Goal: Obtain resource: Download file/media

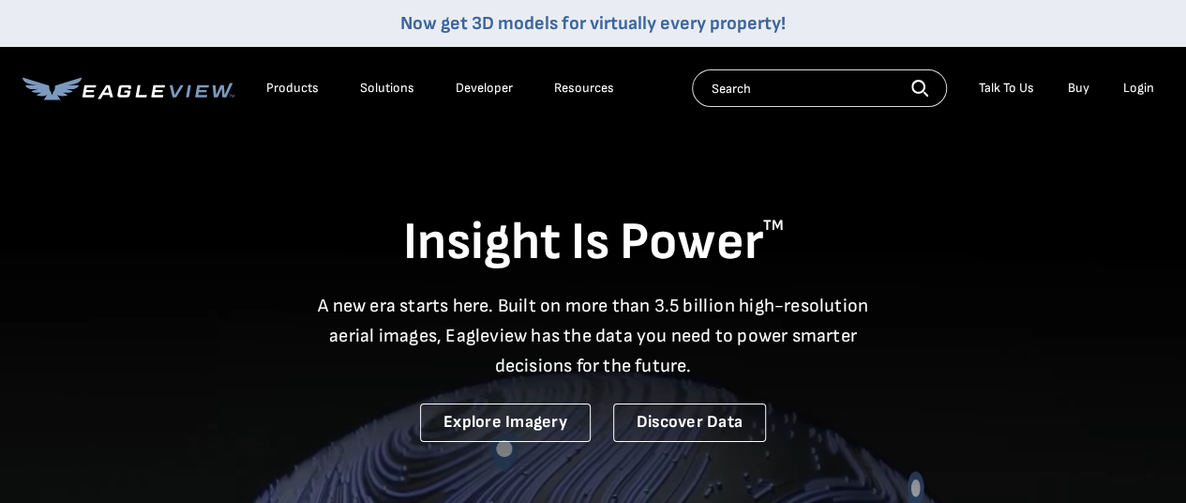
click at [1142, 89] on div "Login" at bounding box center [1139, 88] width 31 height 17
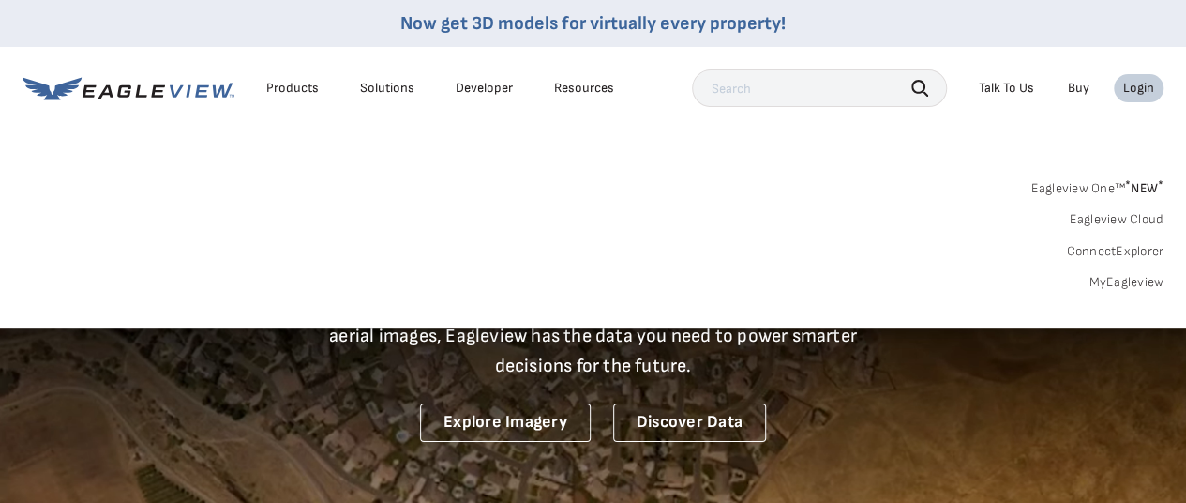
click at [1139, 85] on div "Login" at bounding box center [1139, 88] width 31 height 17
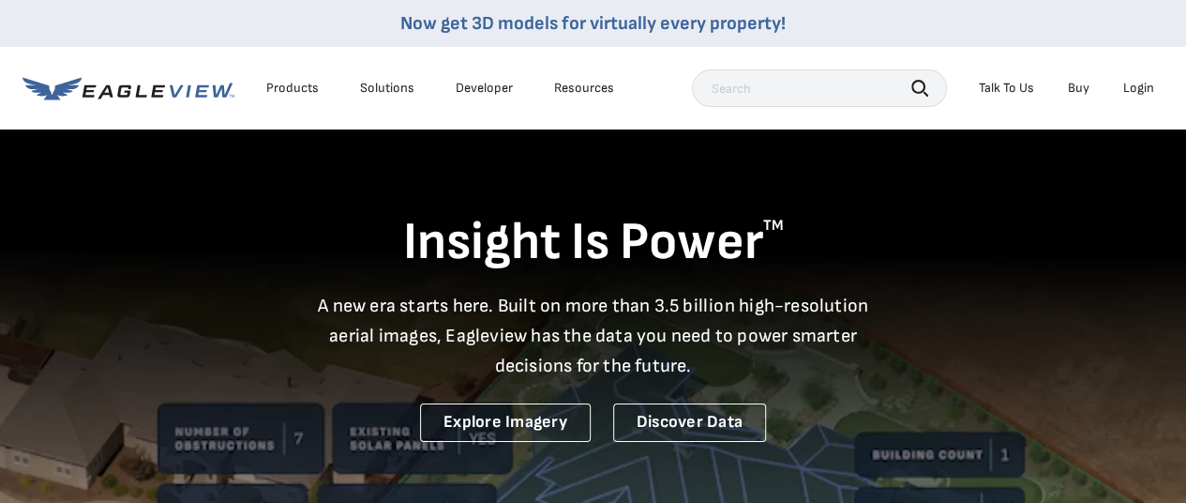
click at [1139, 85] on div "Login" at bounding box center [1139, 88] width 31 height 17
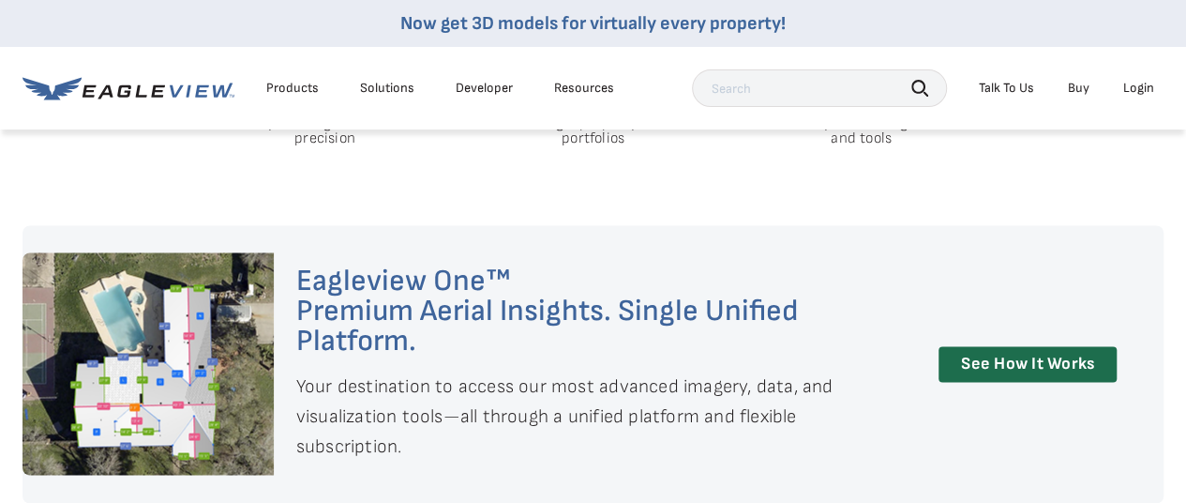
scroll to position [1032, 0]
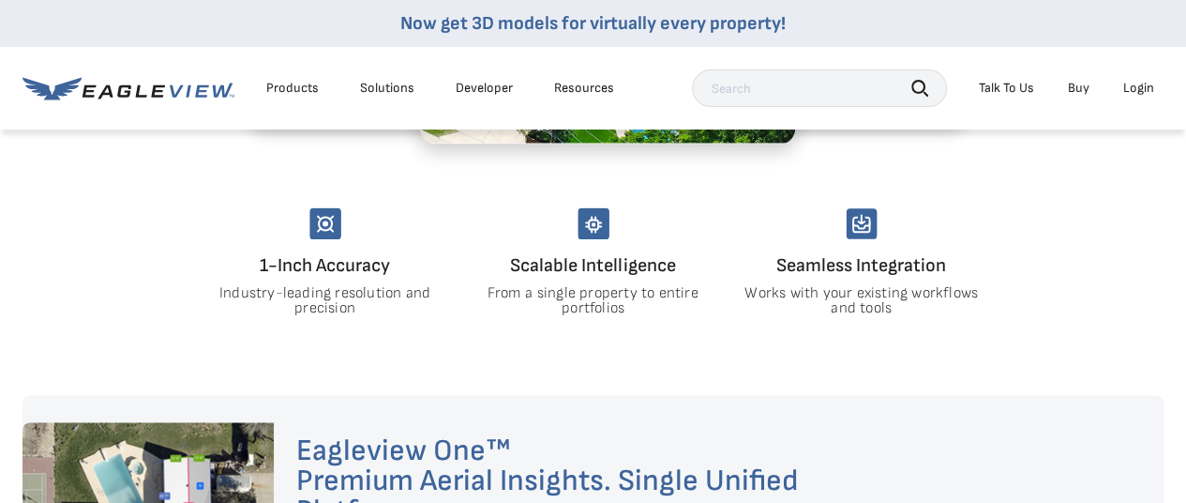
click at [1137, 83] on div "Login" at bounding box center [1139, 88] width 31 height 17
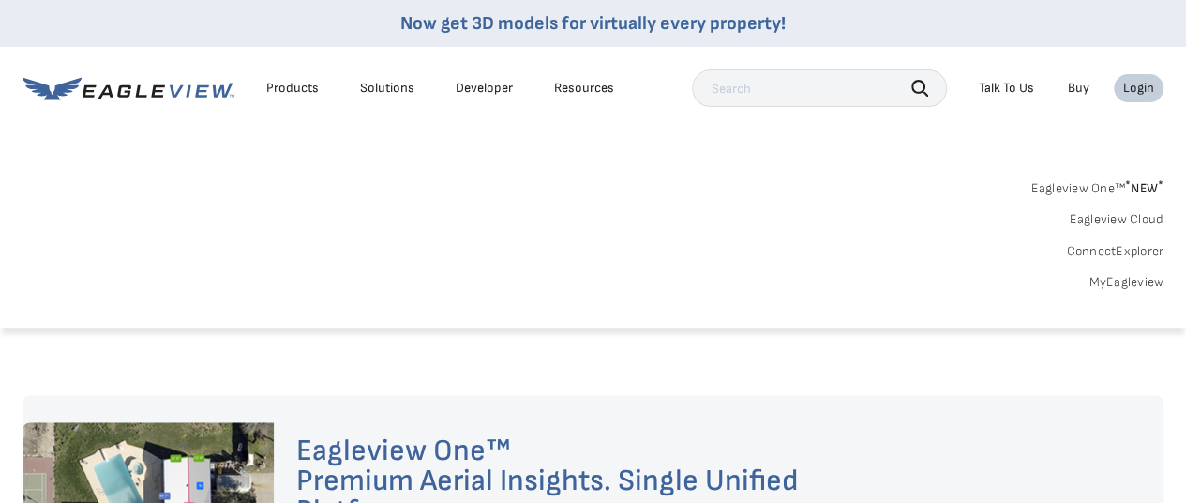
click at [1116, 283] on link "MyEagleview" at bounding box center [1126, 282] width 75 height 17
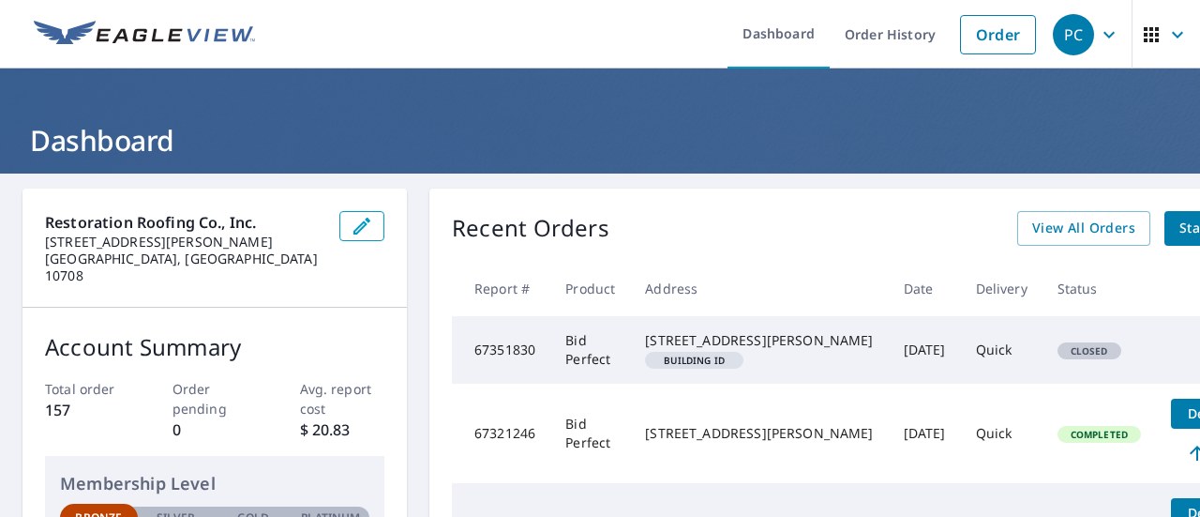
scroll to position [94, 0]
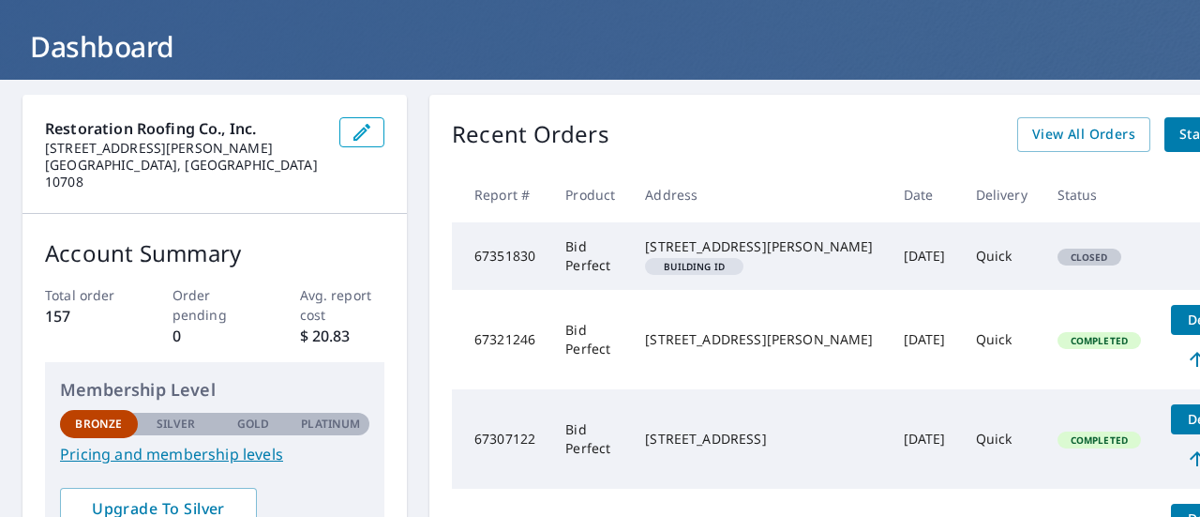
click at [1060, 264] on span "Closed" at bounding box center [1090, 256] width 60 height 13
click at [716, 252] on div "23 Langdon Ter Bronxville, NY 10708" at bounding box center [759, 246] width 228 height 19
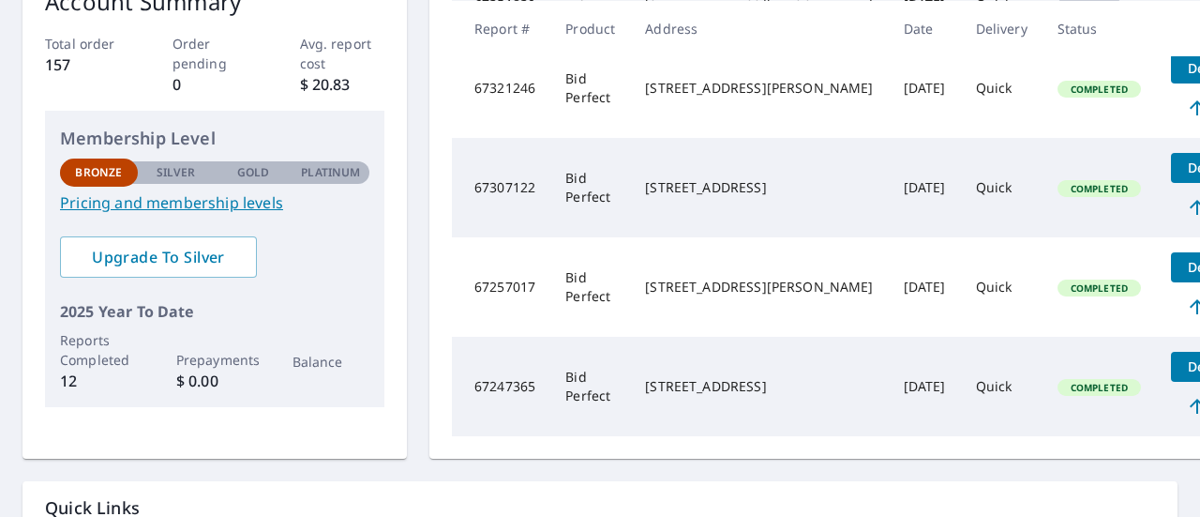
scroll to position [375, 0]
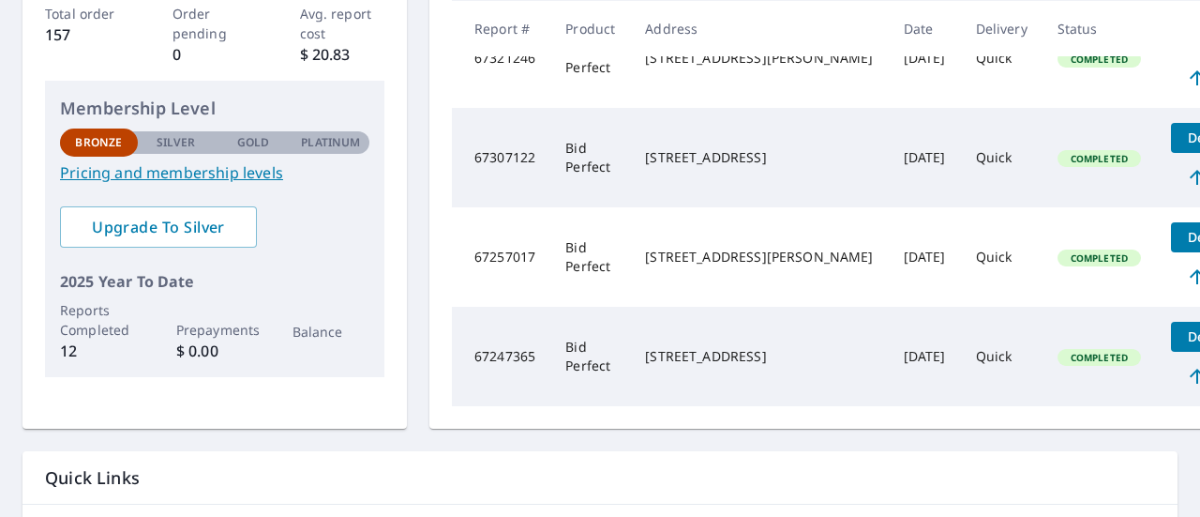
click at [1183, 246] on span "Details" at bounding box center [1211, 237] width 56 height 18
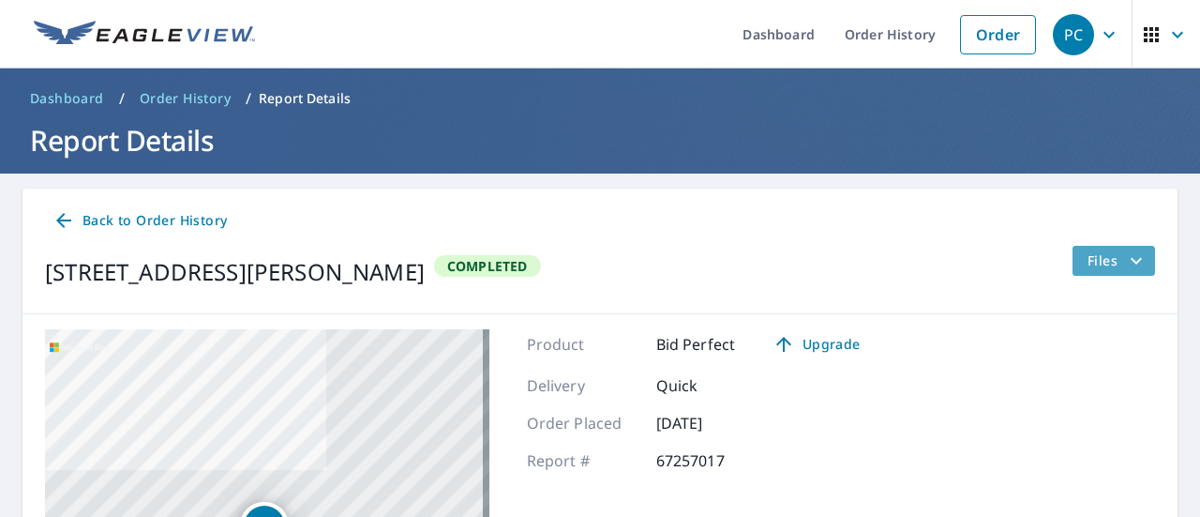
click at [1072, 253] on button "Files" at bounding box center [1113, 261] width 83 height 30
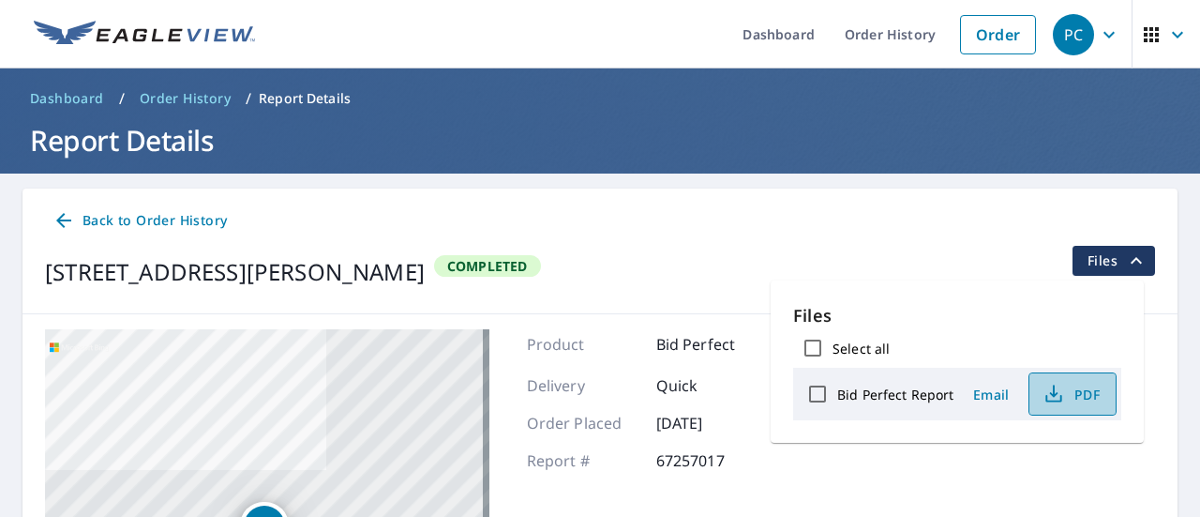
click at [1088, 392] on span "PDF" at bounding box center [1071, 394] width 60 height 23
